Goal: Task Accomplishment & Management: Use online tool/utility

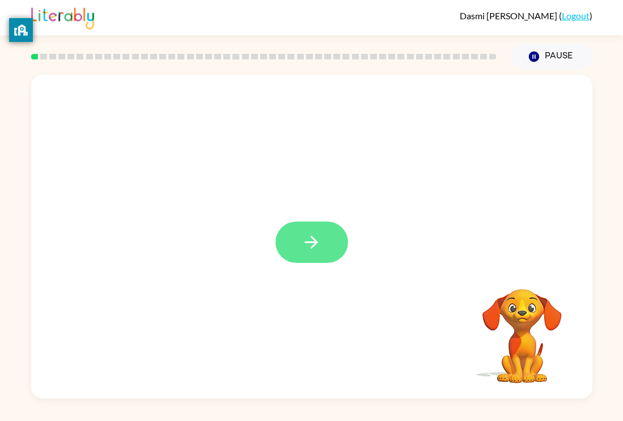
click at [316, 227] on button "button" at bounding box center [312, 242] width 73 height 41
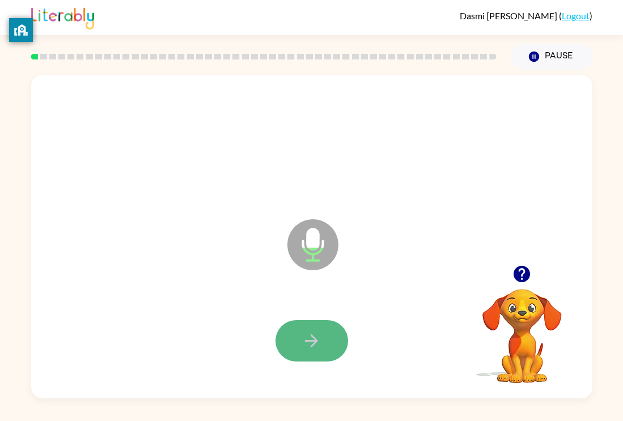
click at [315, 338] on icon "button" at bounding box center [312, 341] width 20 height 20
click at [311, 349] on icon "button" at bounding box center [312, 341] width 20 height 20
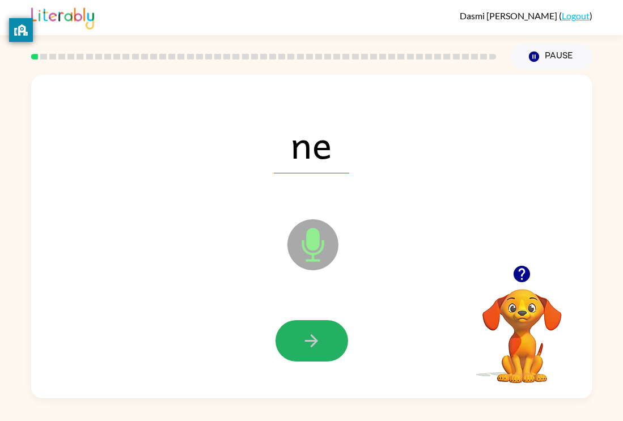
click at [311, 363] on div at bounding box center [312, 341] width 539 height 93
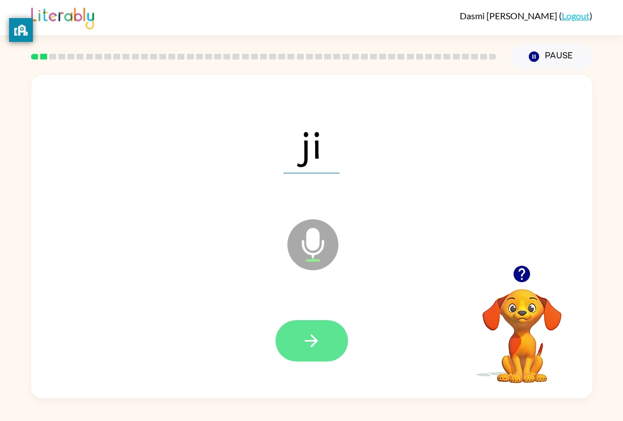
click at [310, 342] on icon "button" at bounding box center [312, 341] width 20 height 20
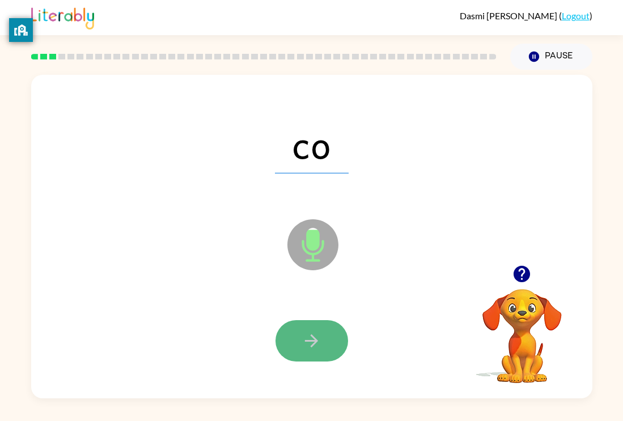
click at [298, 341] on button "button" at bounding box center [312, 340] width 73 height 41
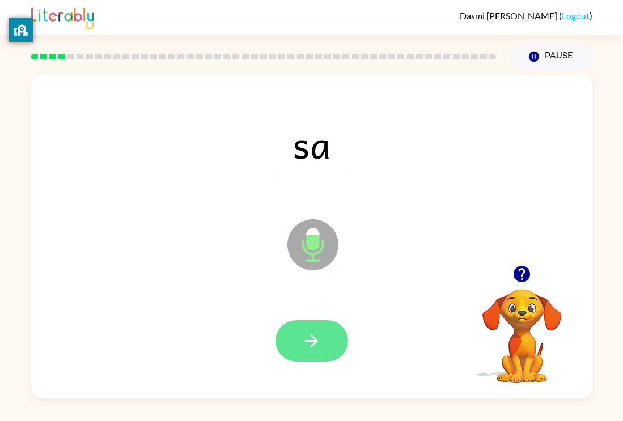
click at [307, 346] on icon "button" at bounding box center [312, 341] width 20 height 20
click at [310, 346] on icon "button" at bounding box center [312, 341] width 20 height 20
click at [332, 343] on button "button" at bounding box center [312, 340] width 73 height 41
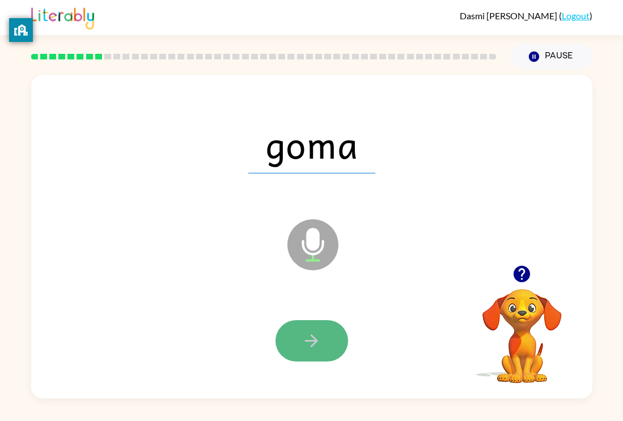
click at [300, 337] on button "button" at bounding box center [312, 340] width 73 height 41
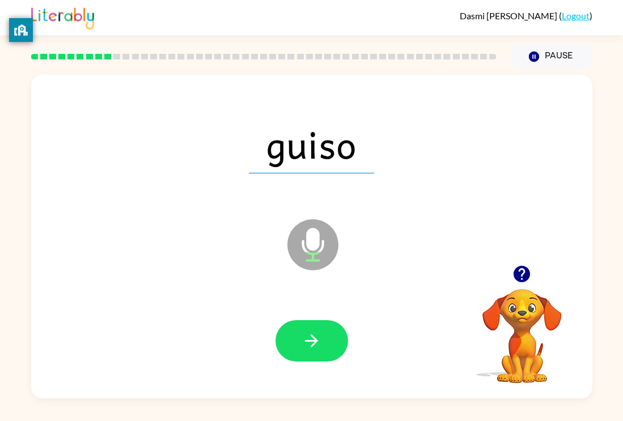
click at [301, 335] on button "button" at bounding box center [312, 340] width 73 height 41
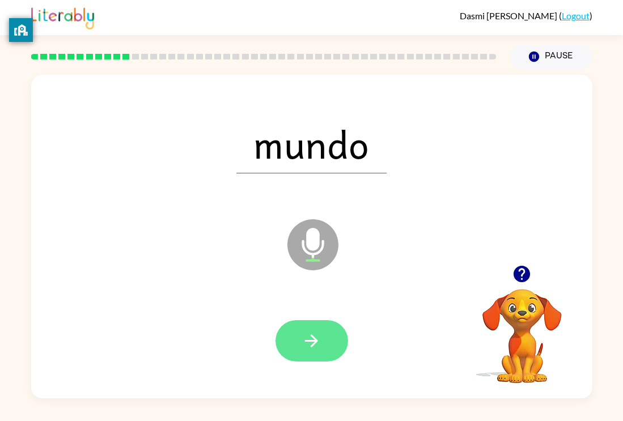
click at [306, 339] on icon "button" at bounding box center [312, 341] width 20 height 20
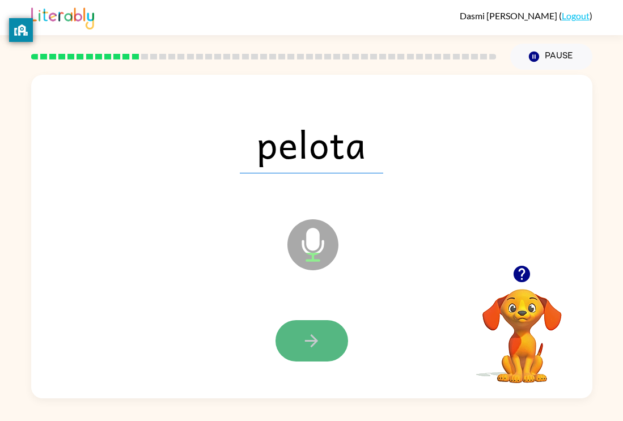
click at [304, 339] on icon "button" at bounding box center [312, 341] width 20 height 20
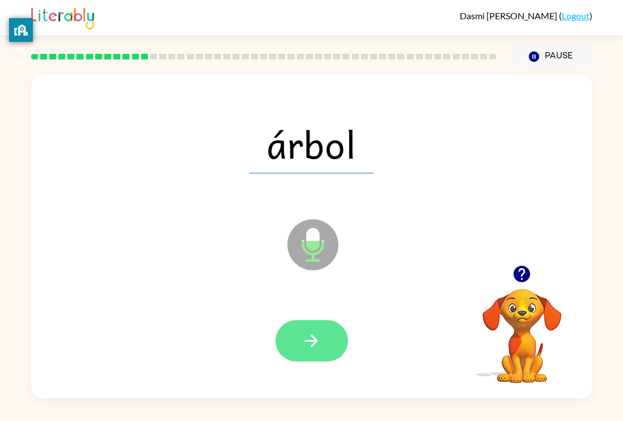
click at [306, 348] on icon "button" at bounding box center [312, 341] width 20 height 20
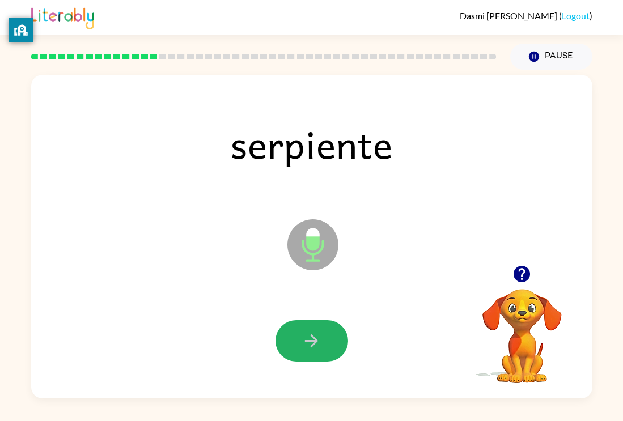
click at [306, 348] on icon "button" at bounding box center [312, 341] width 20 height 20
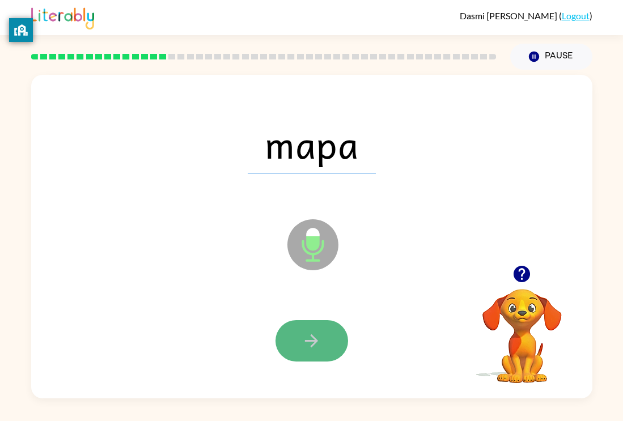
click at [307, 351] on button "button" at bounding box center [312, 340] width 73 height 41
click at [306, 353] on button "button" at bounding box center [312, 340] width 73 height 41
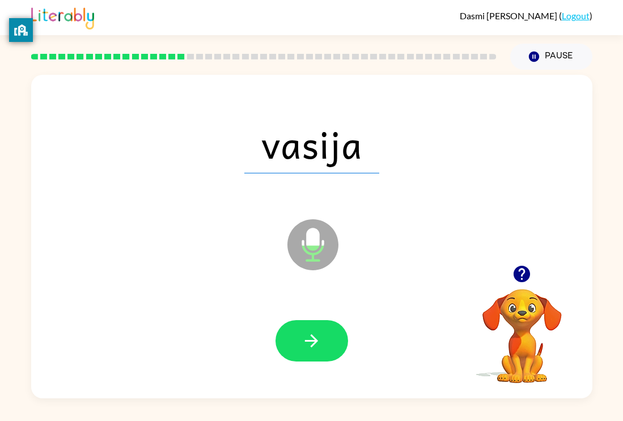
click at [306, 353] on button "button" at bounding box center [312, 340] width 73 height 41
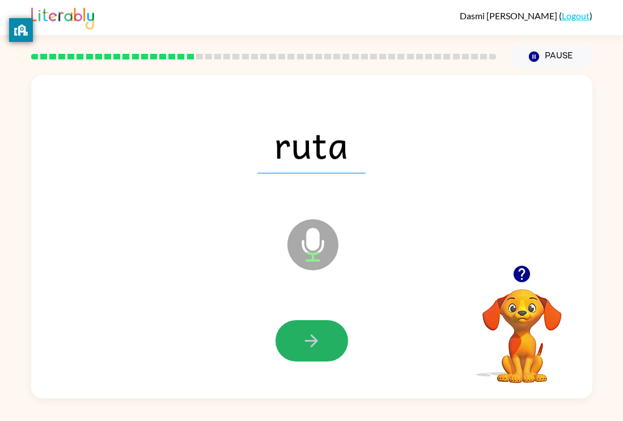
click at [306, 353] on button "button" at bounding box center [312, 340] width 73 height 41
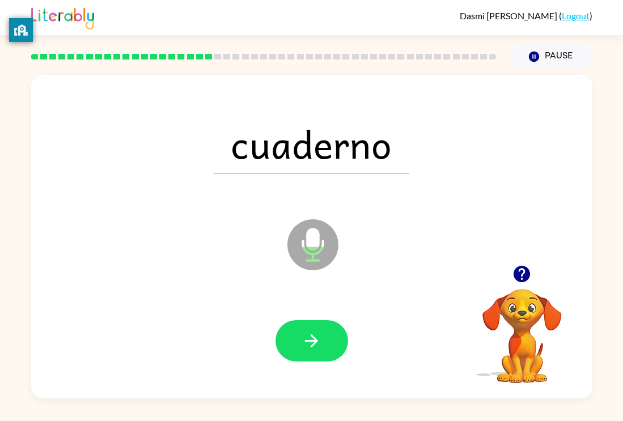
click at [306, 353] on button "button" at bounding box center [312, 340] width 73 height 41
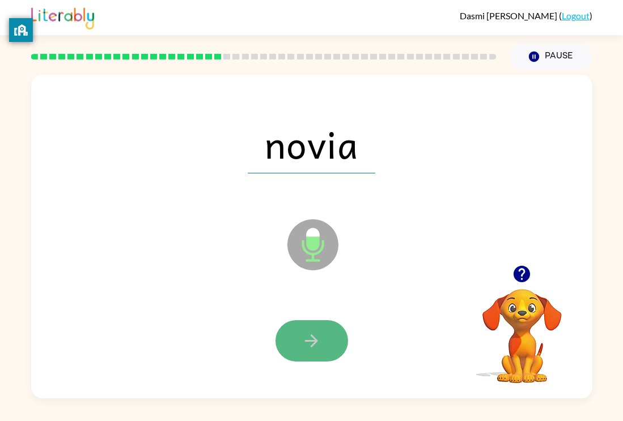
click at [308, 348] on icon "button" at bounding box center [312, 341] width 20 height 20
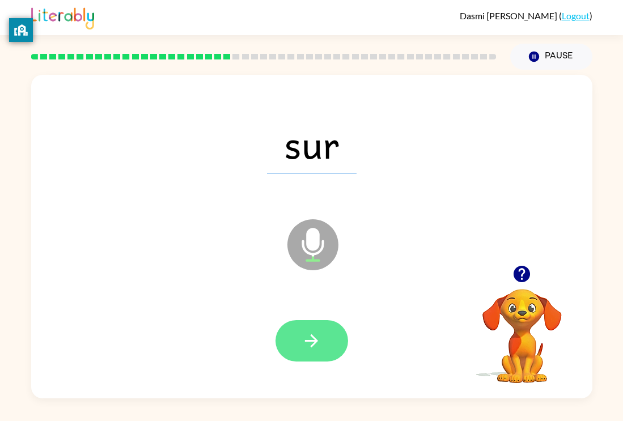
click at [307, 353] on button "button" at bounding box center [312, 340] width 73 height 41
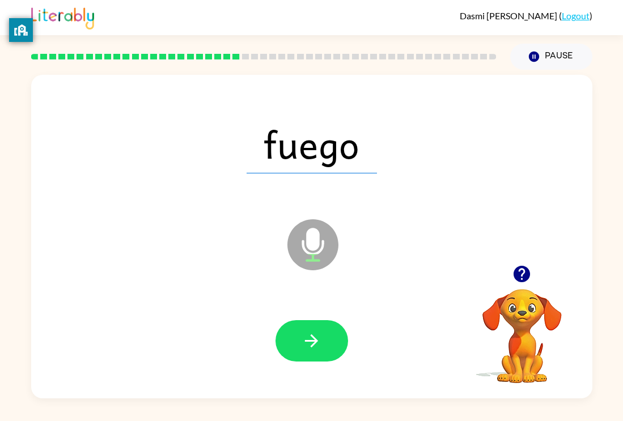
click at [307, 353] on button "button" at bounding box center [312, 340] width 73 height 41
click at [569, 323] on video "Your browser must support playing .mp4 files to use Literably. Please try using…" at bounding box center [522, 328] width 113 height 113
click at [576, 322] on video "Your browser must support playing .mp4 files to use Literably. Please try using…" at bounding box center [522, 328] width 113 height 113
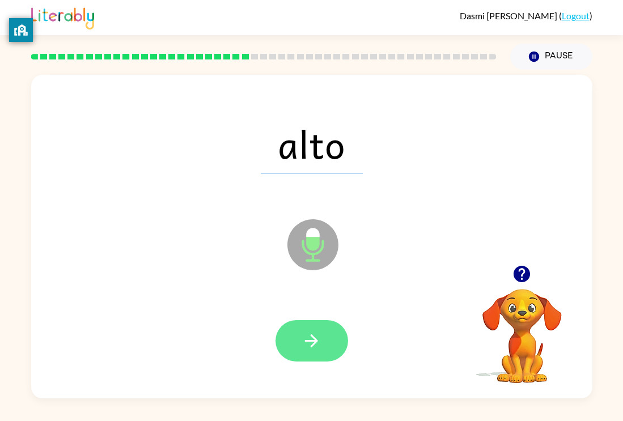
click at [314, 349] on icon "button" at bounding box center [312, 341] width 20 height 20
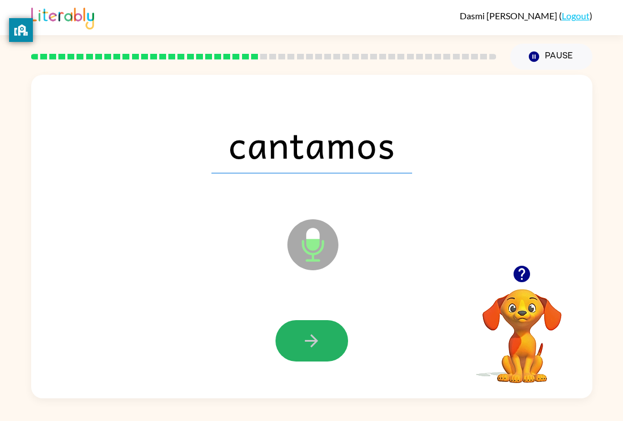
click at [313, 350] on icon "button" at bounding box center [312, 341] width 20 height 20
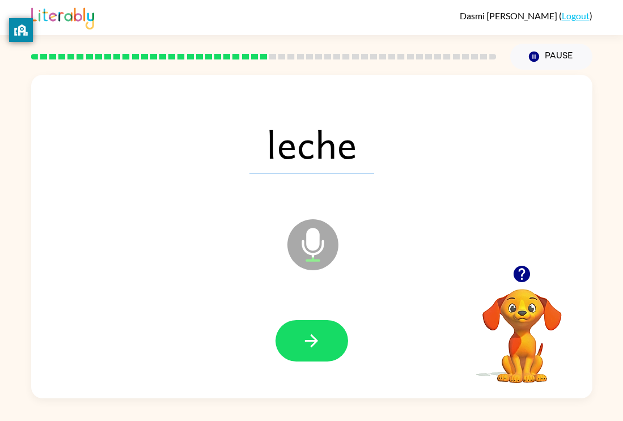
click at [313, 350] on icon "button" at bounding box center [312, 341] width 20 height 20
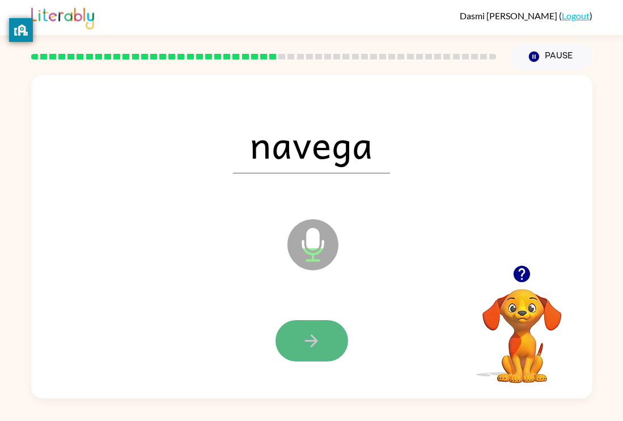
click at [313, 350] on icon "button" at bounding box center [312, 341] width 20 height 20
click at [312, 348] on icon "button" at bounding box center [312, 341] width 20 height 20
click at [311, 348] on icon "button" at bounding box center [312, 341] width 20 height 20
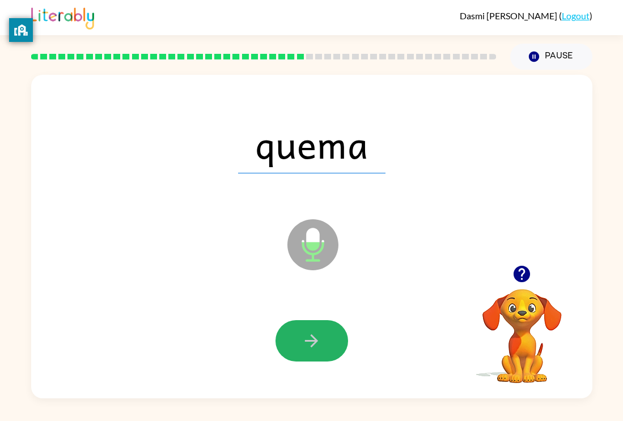
click at [311, 348] on icon "button" at bounding box center [312, 341] width 20 height 20
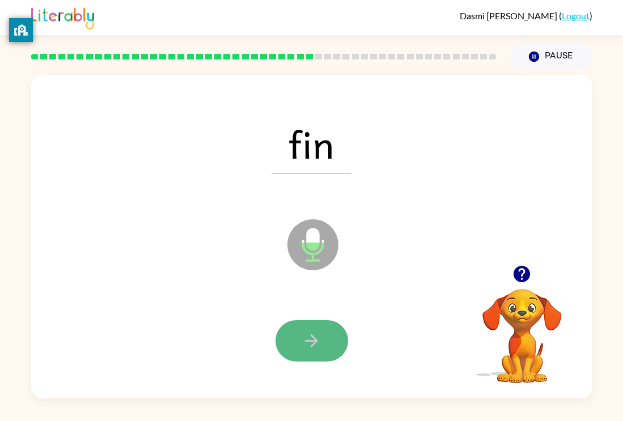
click at [312, 348] on icon "button" at bounding box center [312, 341] width 20 height 20
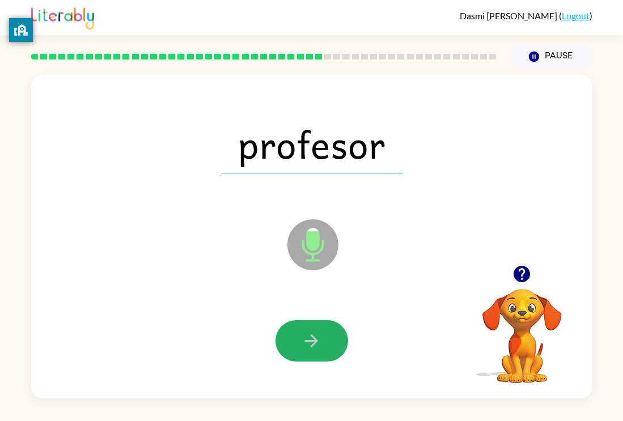
click at [312, 348] on icon "button" at bounding box center [312, 341] width 20 height 20
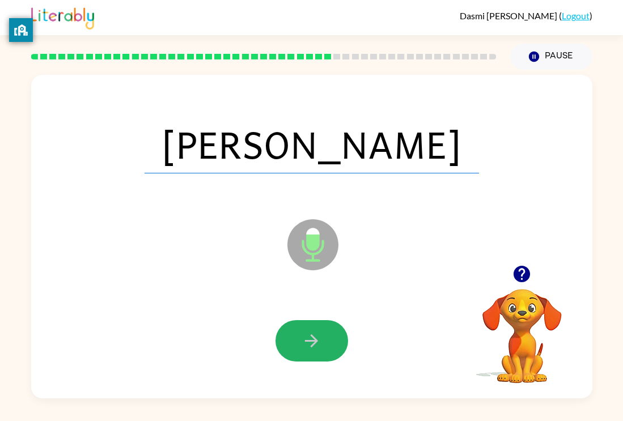
click at [312, 348] on icon "button" at bounding box center [312, 341] width 20 height 20
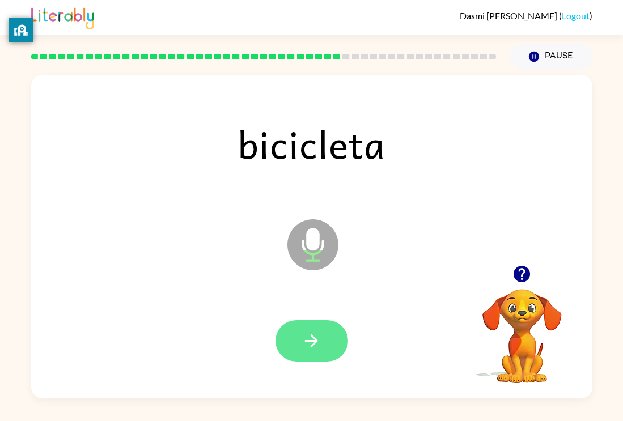
click at [316, 354] on button "button" at bounding box center [312, 340] width 73 height 41
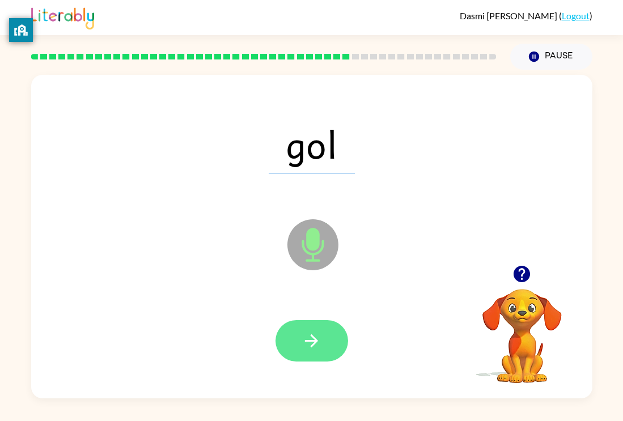
click at [308, 343] on icon "button" at bounding box center [312, 341] width 20 height 20
click at [324, 329] on button "button" at bounding box center [312, 340] width 73 height 41
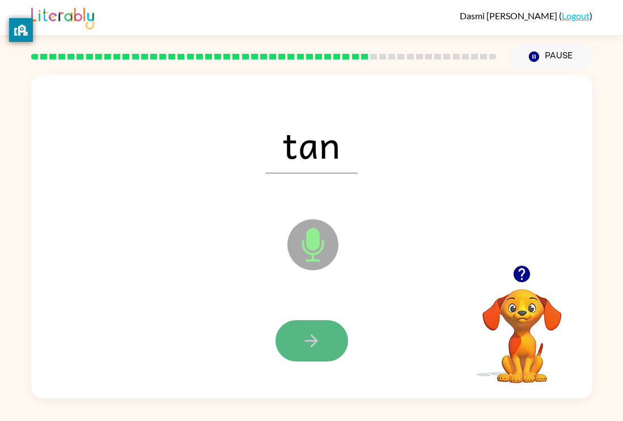
click at [324, 348] on button "button" at bounding box center [312, 340] width 73 height 41
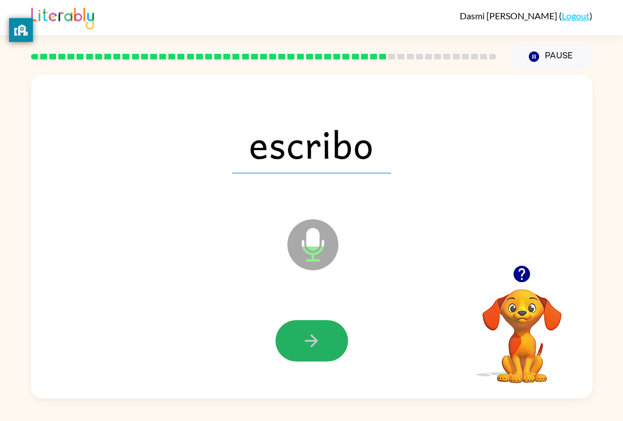
click at [324, 348] on button "button" at bounding box center [312, 340] width 73 height 41
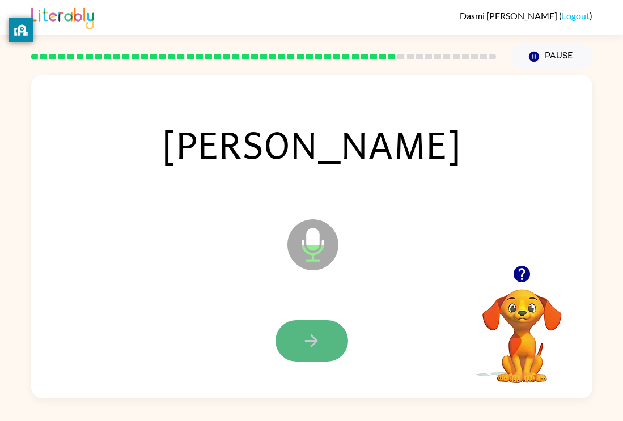
click at [314, 342] on icon "button" at bounding box center [312, 341] width 20 height 20
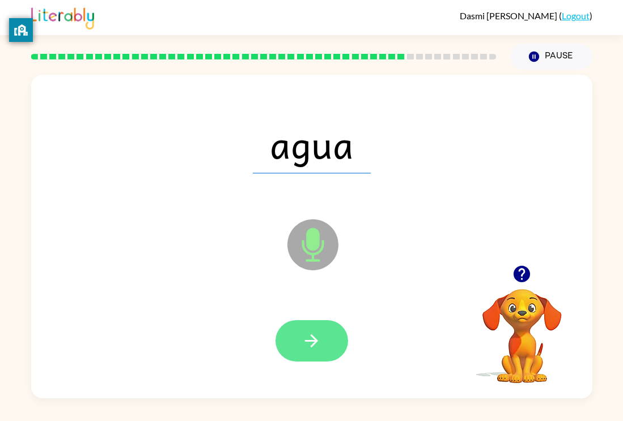
click at [315, 358] on button "button" at bounding box center [312, 340] width 73 height 41
click at [326, 341] on button "button" at bounding box center [312, 340] width 73 height 41
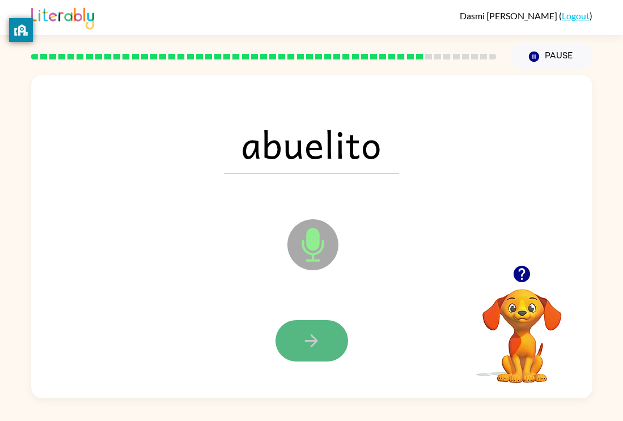
click at [312, 338] on icon "button" at bounding box center [312, 341] width 20 height 20
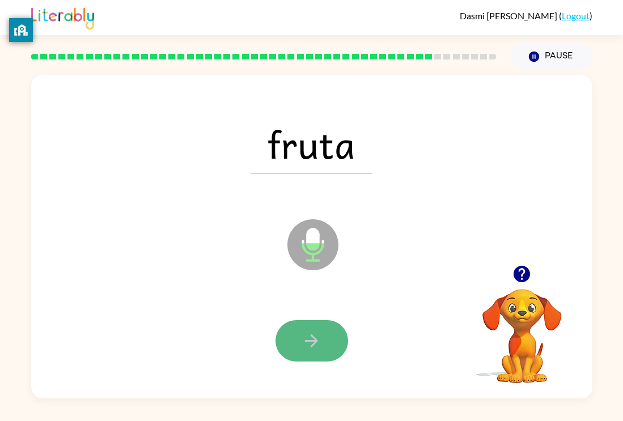
click at [312, 337] on icon "button" at bounding box center [311, 341] width 13 height 13
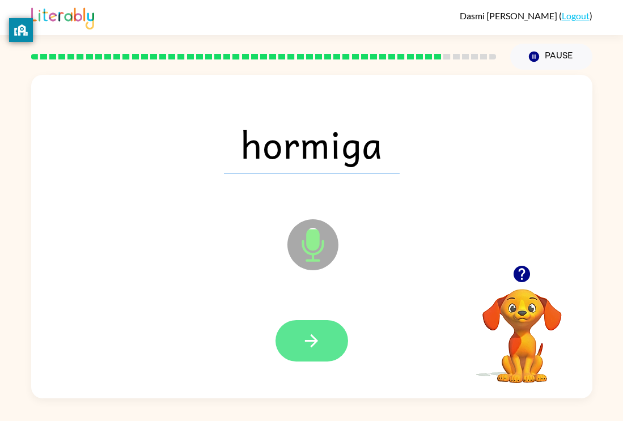
click at [311, 338] on icon "button" at bounding box center [312, 341] width 20 height 20
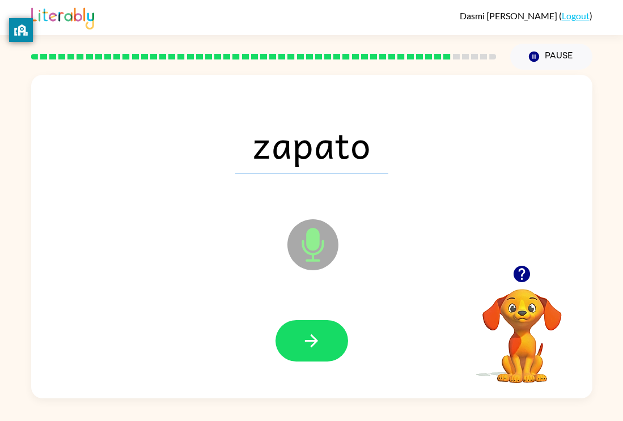
click at [311, 338] on icon "button" at bounding box center [312, 341] width 20 height 20
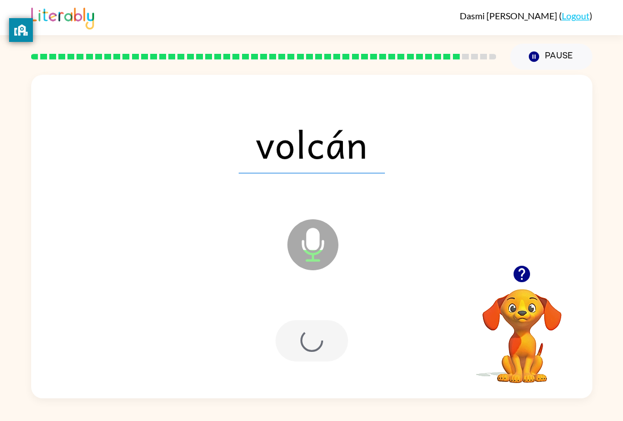
click at [311, 338] on div at bounding box center [312, 340] width 73 height 41
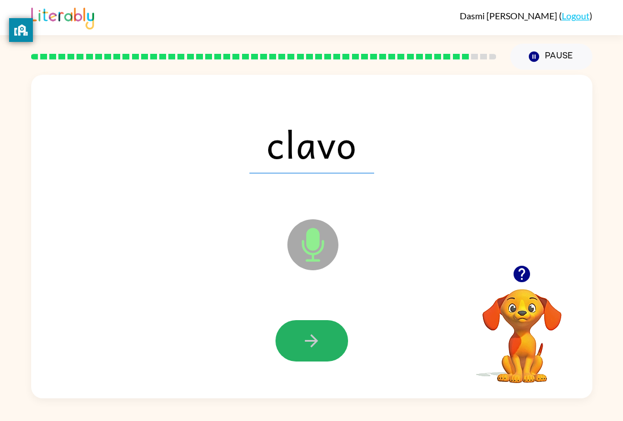
click at [311, 338] on icon "button" at bounding box center [312, 341] width 20 height 20
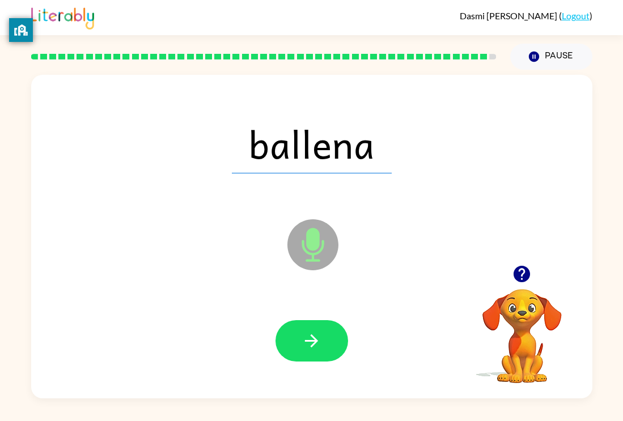
click at [311, 338] on icon "button" at bounding box center [312, 341] width 20 height 20
